Goal: Find specific page/section: Find specific page/section

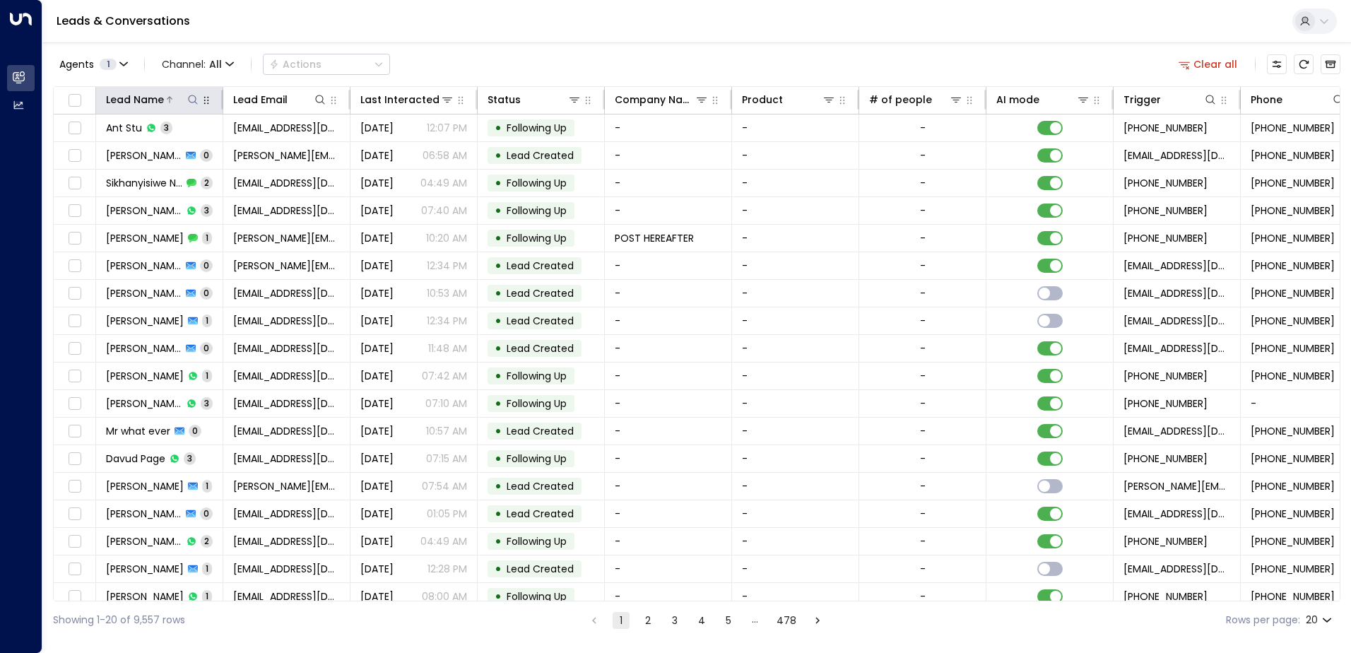
click at [194, 103] on icon at bounding box center [192, 99] width 11 height 11
type input "**********"
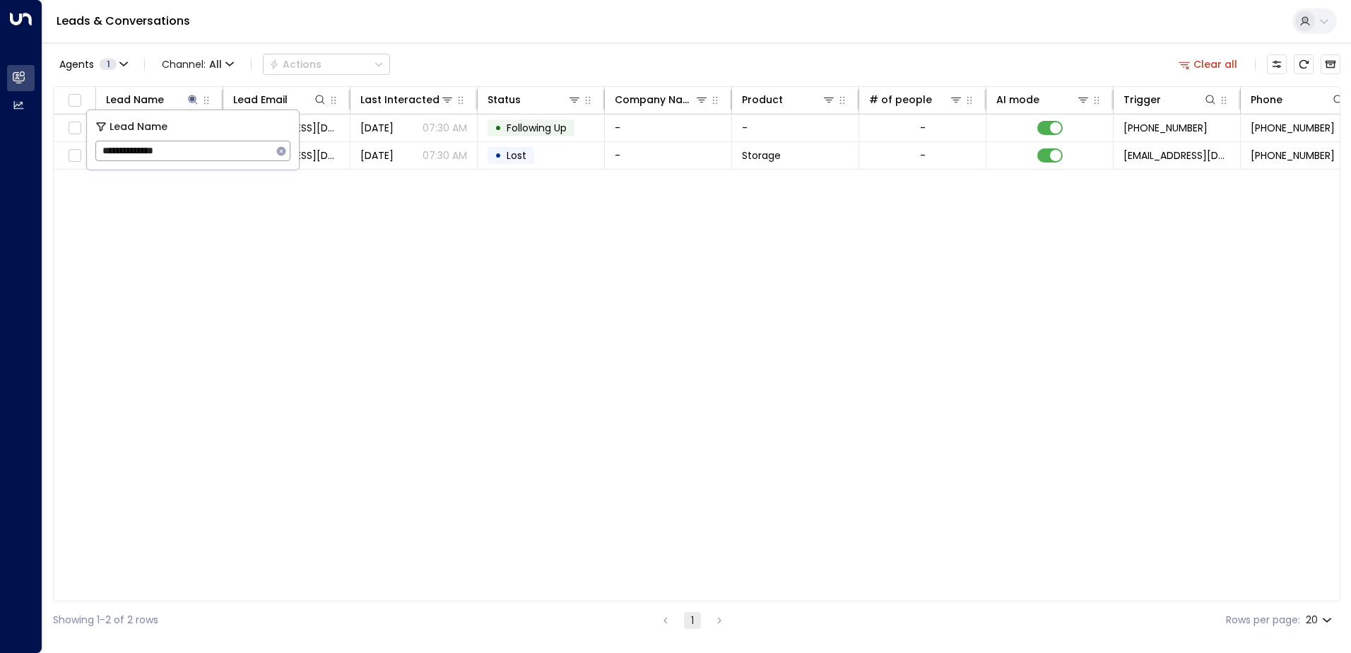
click at [183, 240] on div "Lead Name Lead Email Last Interacted Status Company Name Product # of people AI…" at bounding box center [697, 343] width 1288 height 515
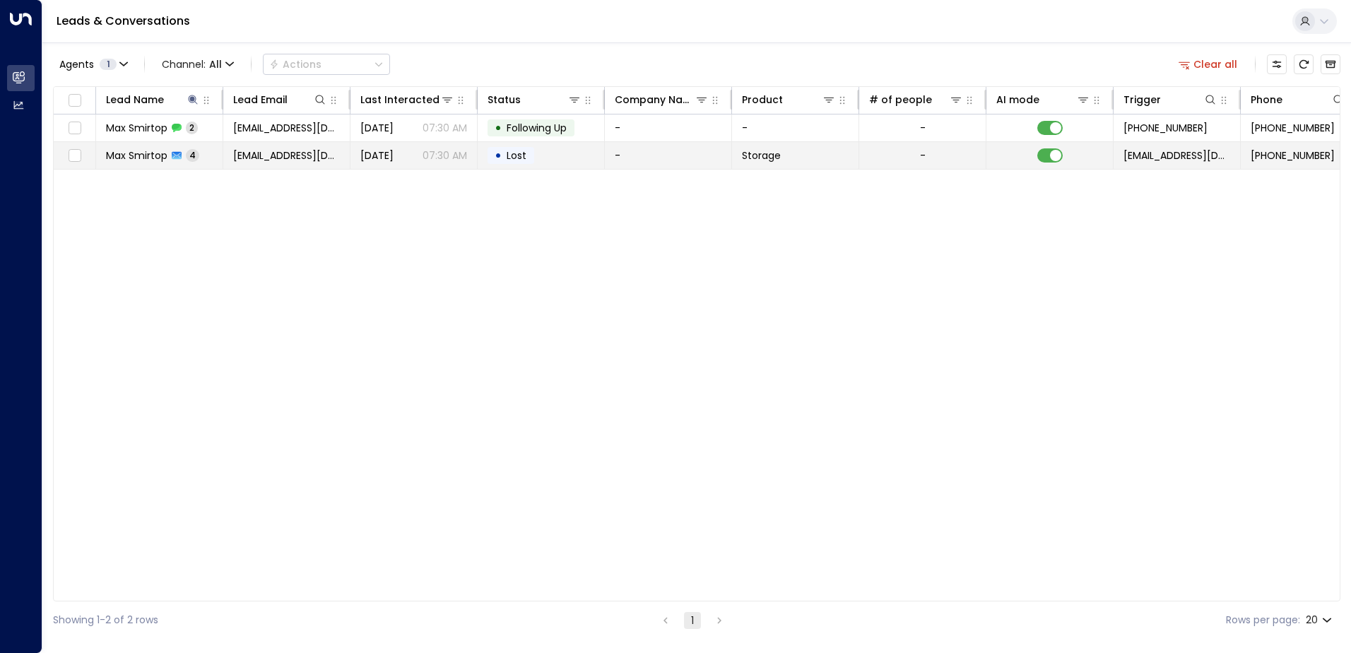
click at [236, 163] on td "[EMAIL_ADDRESS][DOMAIN_NAME]" at bounding box center [286, 155] width 127 height 27
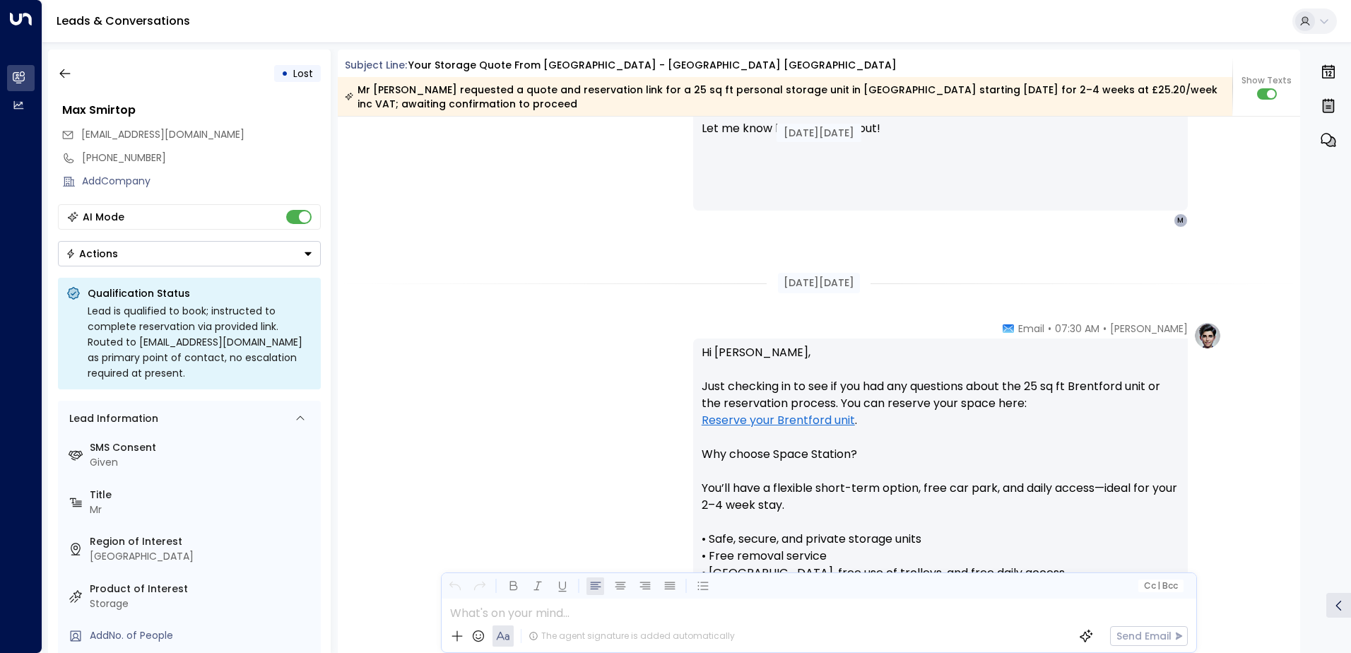
scroll to position [770, 0]
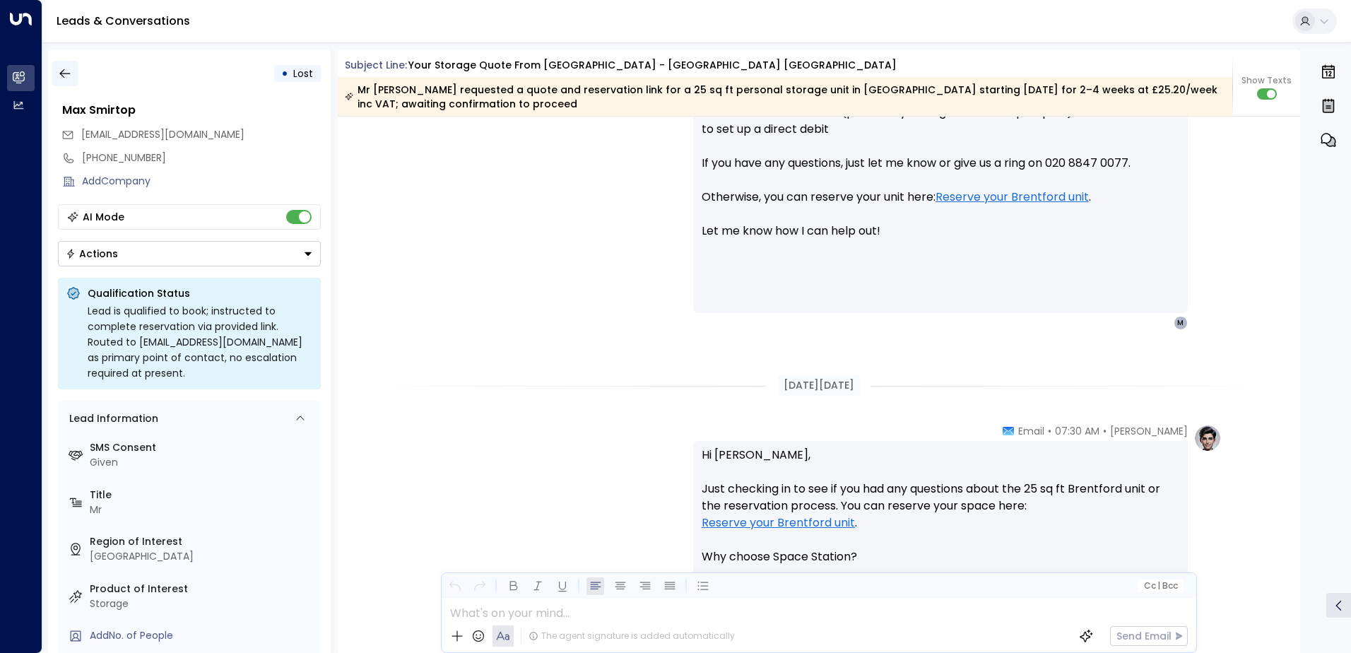
click at [69, 69] on icon "button" at bounding box center [65, 73] width 14 height 14
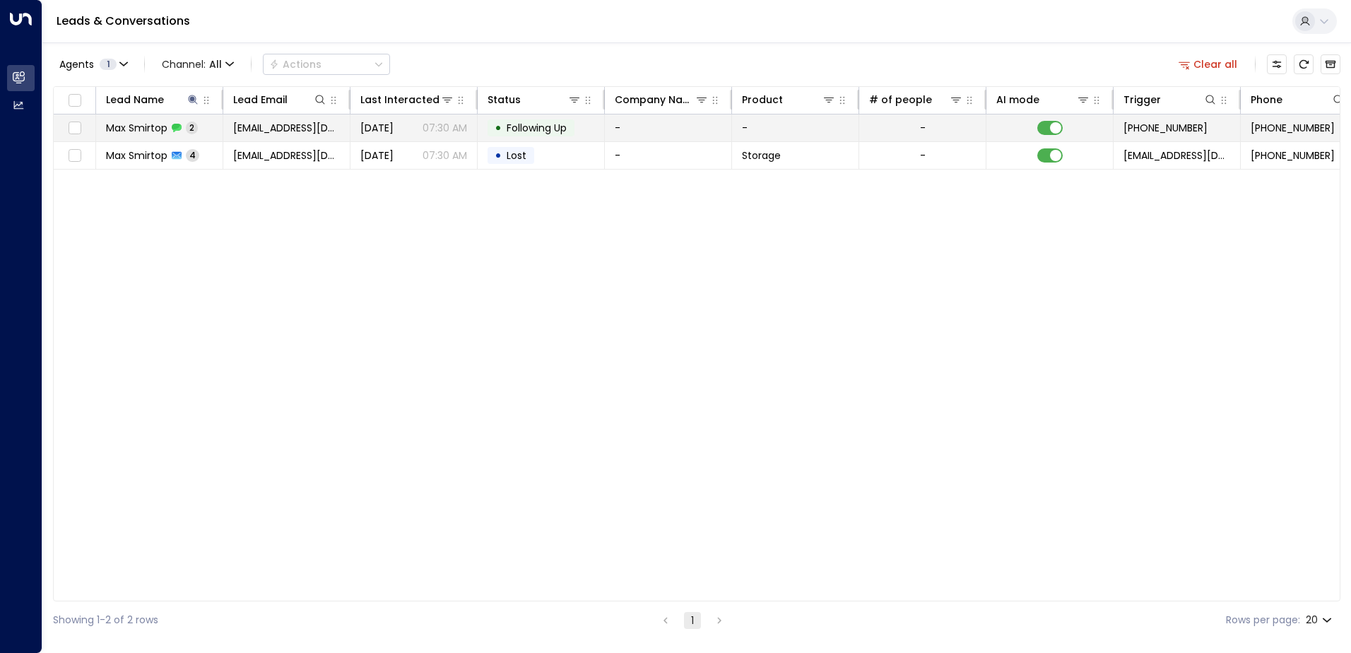
click at [299, 138] on td "[EMAIL_ADDRESS][DOMAIN_NAME]" at bounding box center [286, 128] width 127 height 27
